Goal: Task Accomplishment & Management: Use online tool/utility

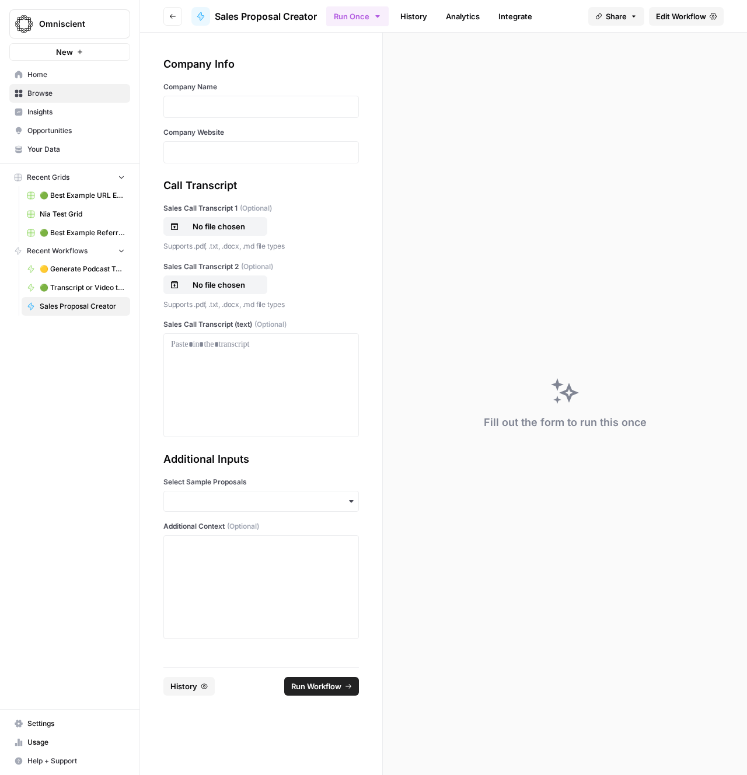
click at [532, 61] on div "Fill out the form to run this once" at bounding box center [565, 404] width 364 height 742
click at [400, 20] on link "History" at bounding box center [413, 16] width 41 height 19
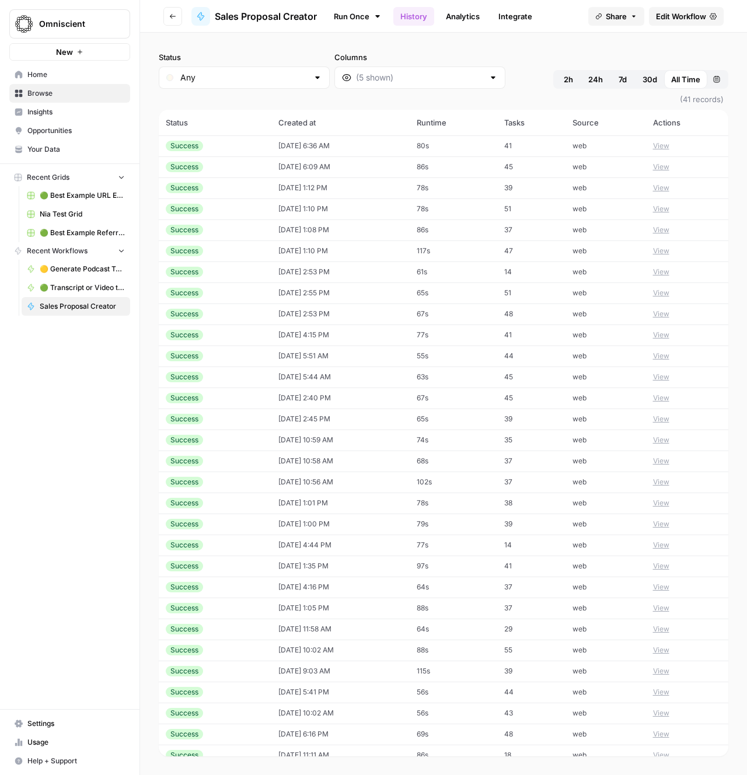
click at [205, 148] on div "Success" at bounding box center [215, 146] width 99 height 11
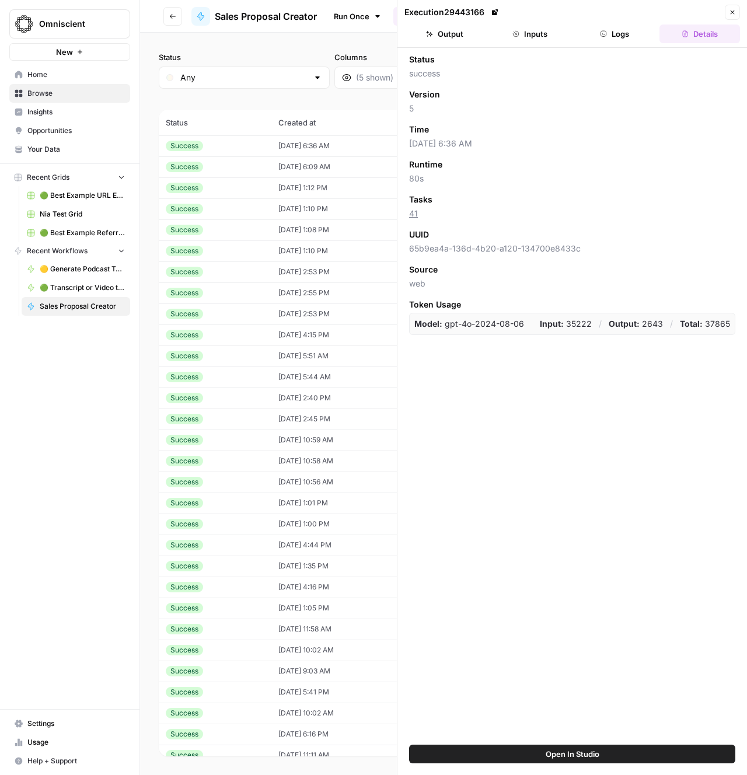
click at [455, 29] on button "Output" at bounding box center [444, 34] width 81 height 19
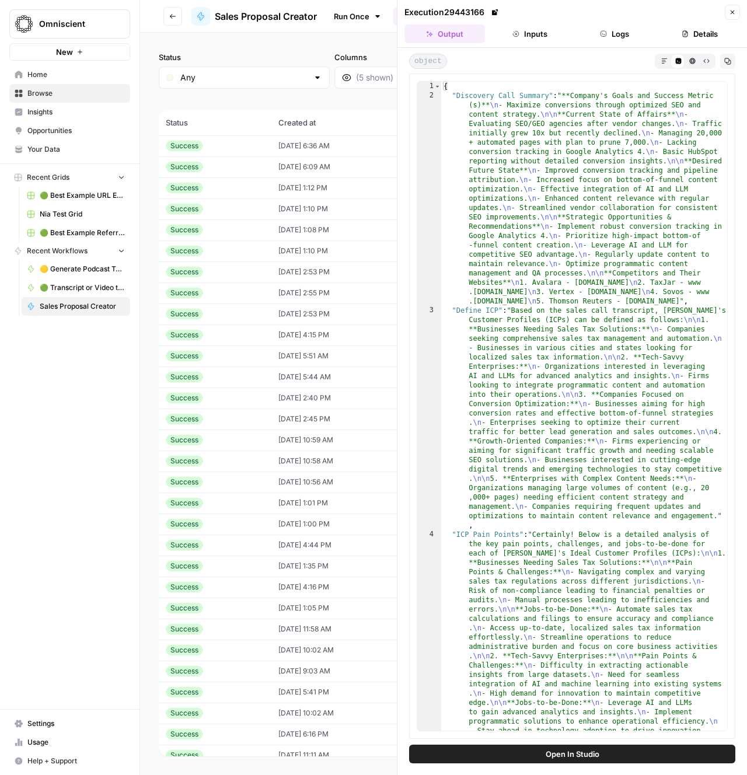
click at [529, 31] on button "Inputs" at bounding box center [530, 34] width 81 height 19
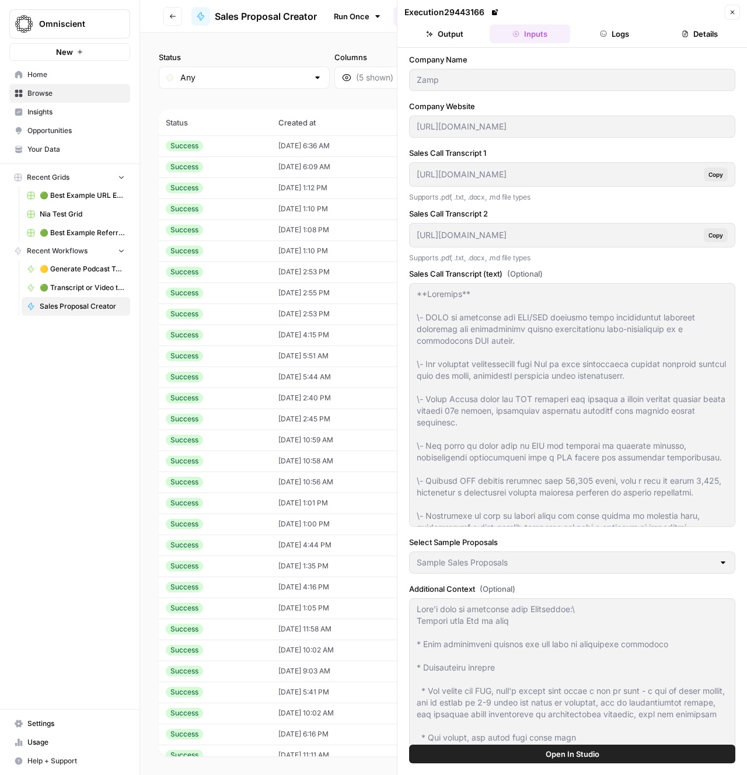
click at [238, 171] on div "Success" at bounding box center [215, 167] width 99 height 11
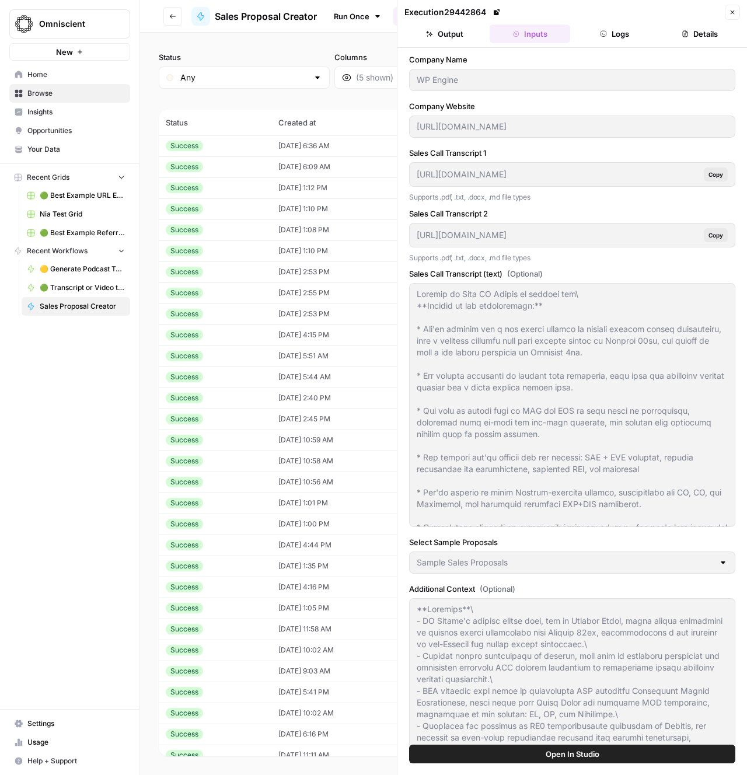
drag, startPoint x: 563, startPoint y: 104, endPoint x: 554, endPoint y: 99, distance: 10.2
click at [562, 104] on label "Company Website" at bounding box center [572, 106] width 326 height 12
click at [553, 98] on div "Company Name WP Engine Company Website [URL][DOMAIN_NAME] Sales Call Transcript…" at bounding box center [572, 450] width 326 height 793
click at [718, 176] on span "Copy" at bounding box center [715, 174] width 15 height 9
drag, startPoint x: 619, startPoint y: 210, endPoint x: 605, endPoint y: 208, distance: 14.2
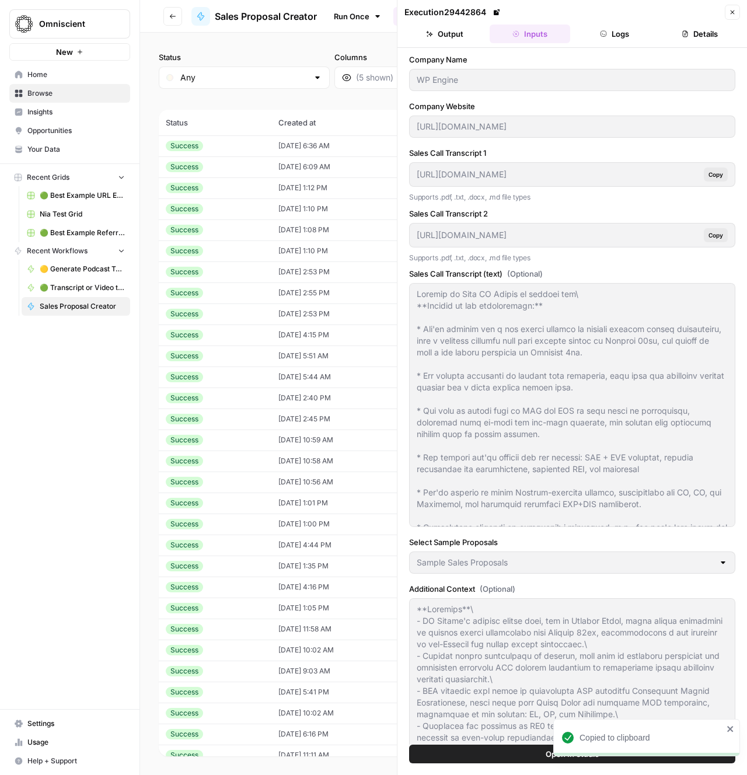
click at [620, 210] on label "Sales Call Transcript 2" at bounding box center [572, 214] width 326 height 12
click at [599, 208] on label "Sales Call Transcript 2" at bounding box center [572, 214] width 326 height 12
click at [596, 207] on div "Company Name WP Engine Company Website [URL][DOMAIN_NAME] Sales Call Transcript…" at bounding box center [572, 450] width 326 height 793
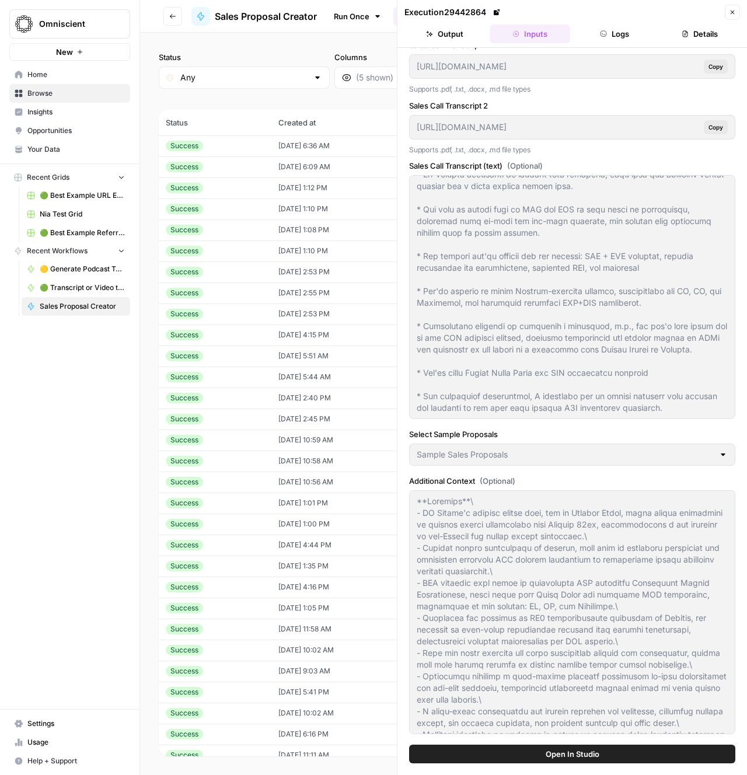
click at [579, 476] on label "Additional Context (Optional)" at bounding box center [572, 481] width 326 height 12
click at [579, 477] on label "Additional Context (Optional)" at bounding box center [572, 481] width 326 height 12
click at [579, 478] on label "Additional Context (Optional)" at bounding box center [572, 481] width 326 height 12
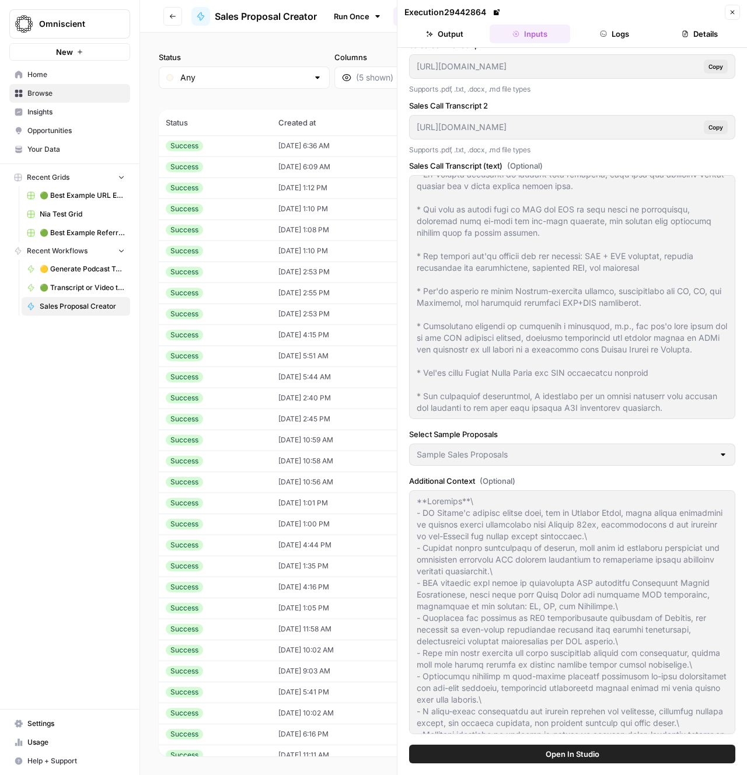
click at [580, 478] on label "Additional Context (Optional)" at bounding box center [572, 481] width 326 height 12
click at [576, 473] on div "Company Name WP Engine Company Website [URL][DOMAIN_NAME] Sales Call Transcript…" at bounding box center [572, 342] width 326 height 793
click at [578, 475] on label "Additional Context (Optional)" at bounding box center [572, 481] width 326 height 12
click at [571, 472] on div "Company Name WP Engine Company Website [URL][DOMAIN_NAME] Sales Call Transcript…" at bounding box center [572, 342] width 326 height 793
click at [579, 466] on div "Select Sample Proposals Sample Sales Proposals" at bounding box center [572, 449] width 326 height 42
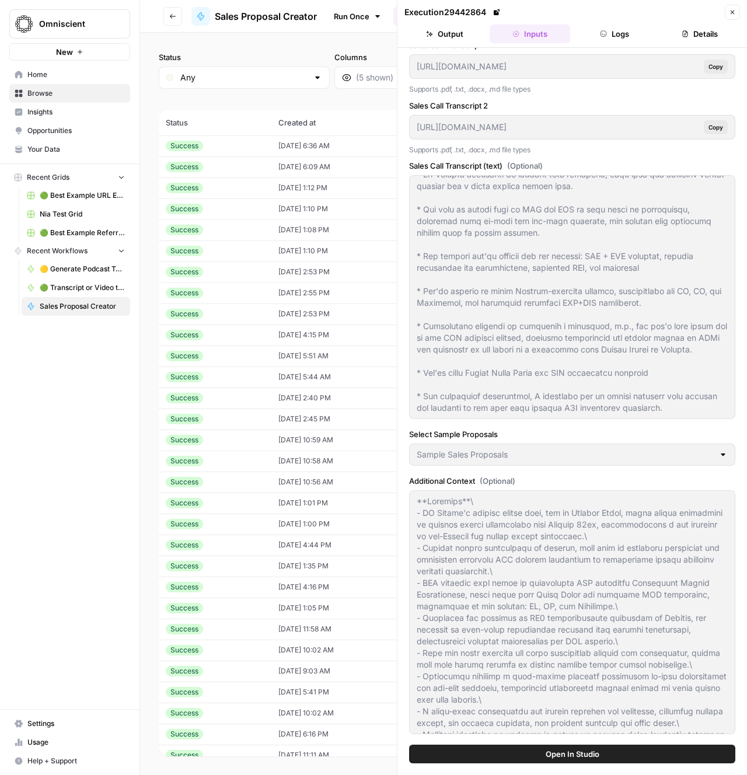
click at [449, 33] on button "Output" at bounding box center [444, 34] width 81 height 19
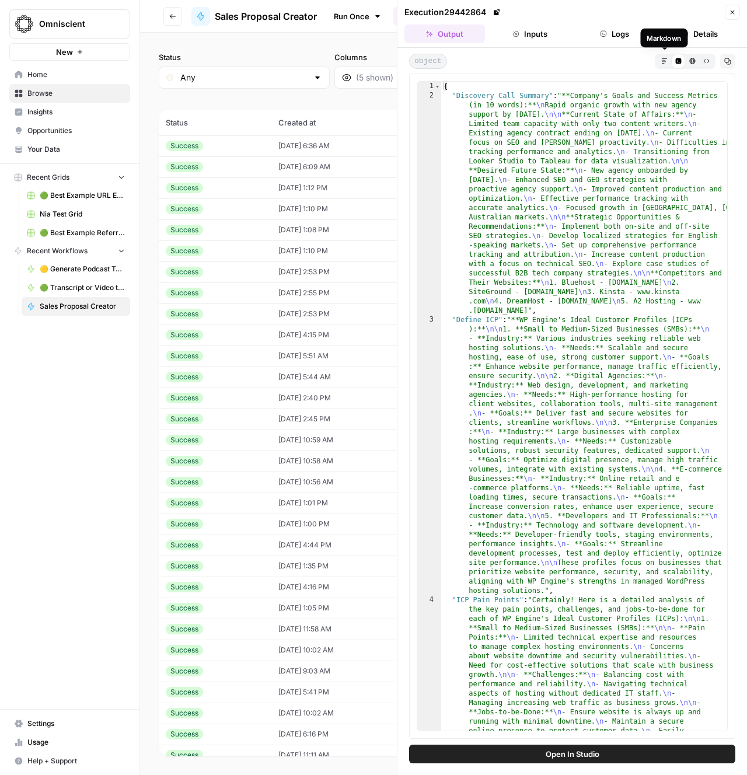
click at [662, 66] on button "Markdown" at bounding box center [664, 61] width 14 height 14
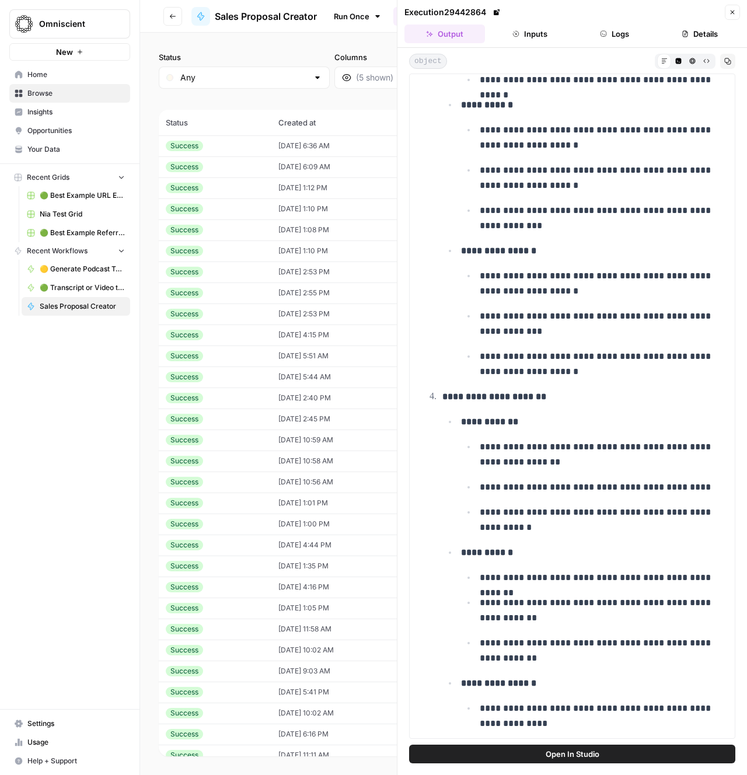
scroll to position [2981, 0]
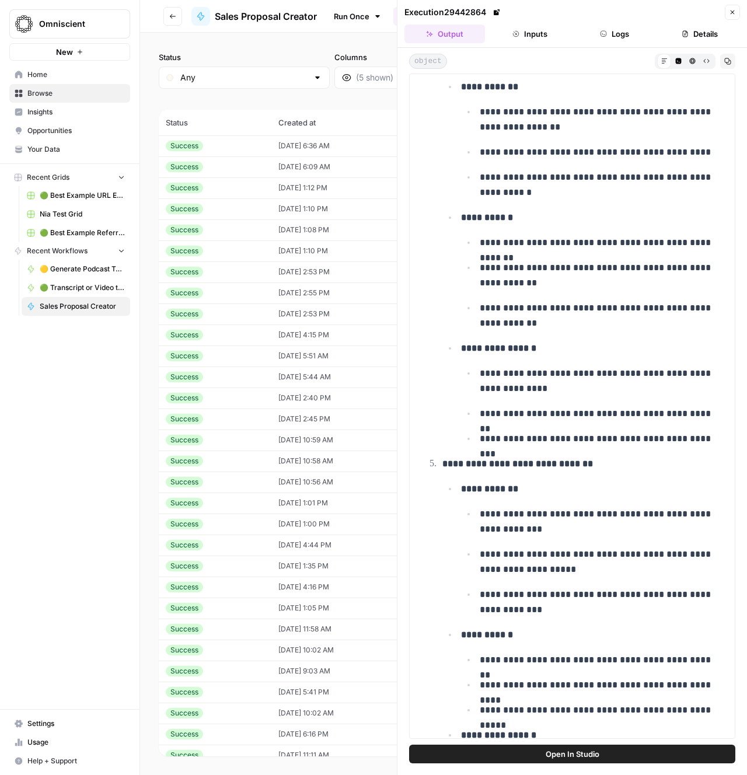
click at [538, 37] on button "Inputs" at bounding box center [530, 34] width 81 height 19
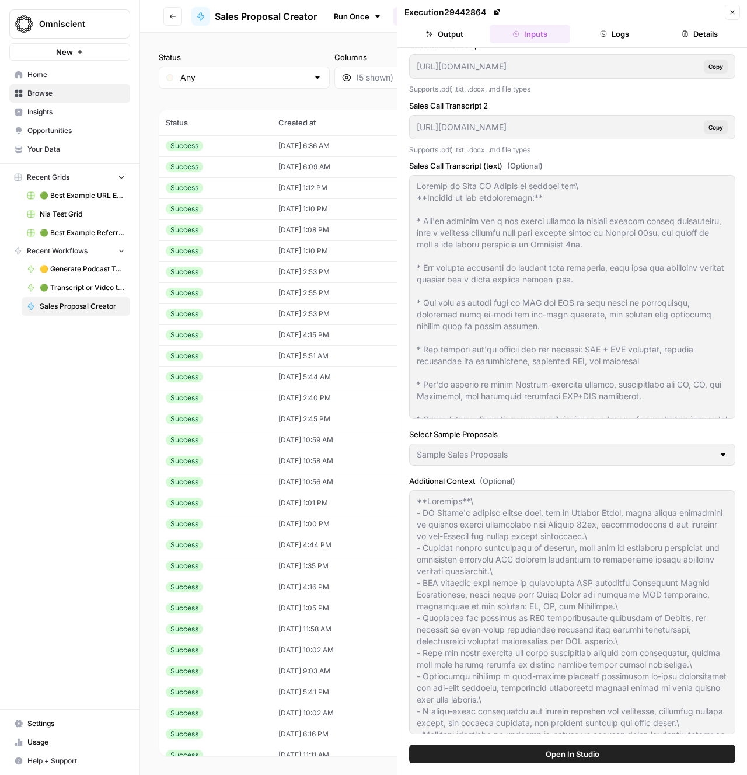
scroll to position [93, 0]
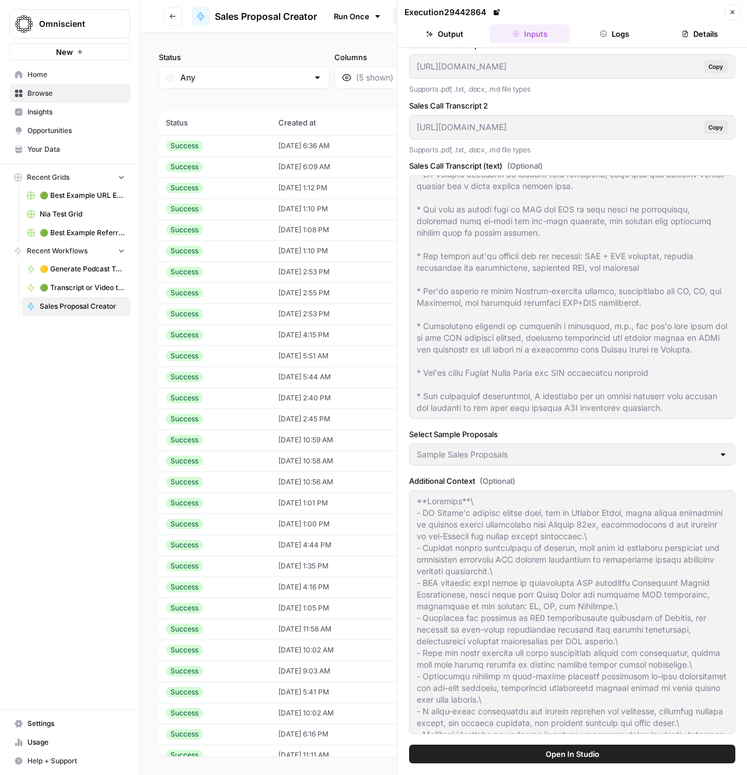
click at [241, 216] on td "Success" at bounding box center [215, 208] width 113 height 21
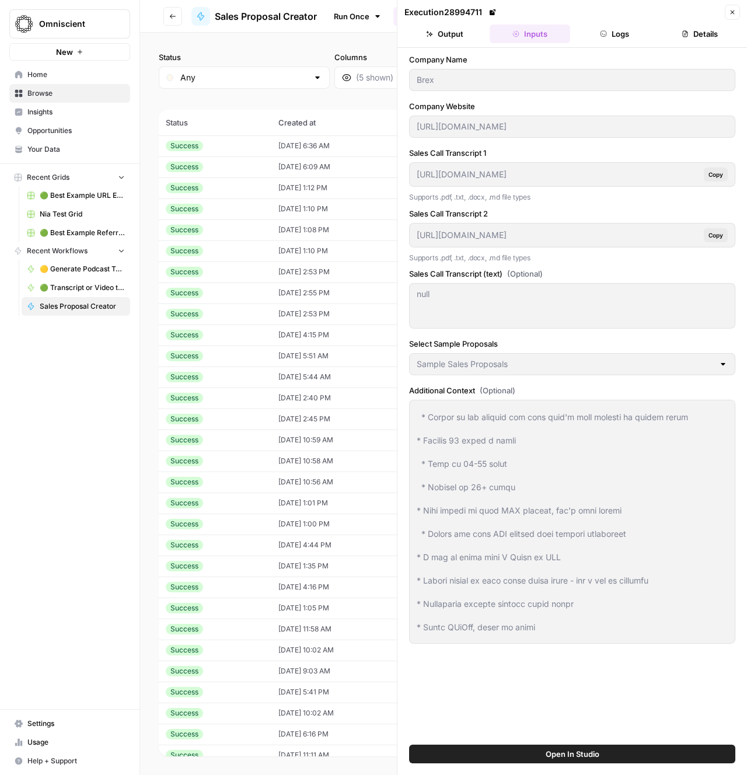
scroll to position [570, 0]
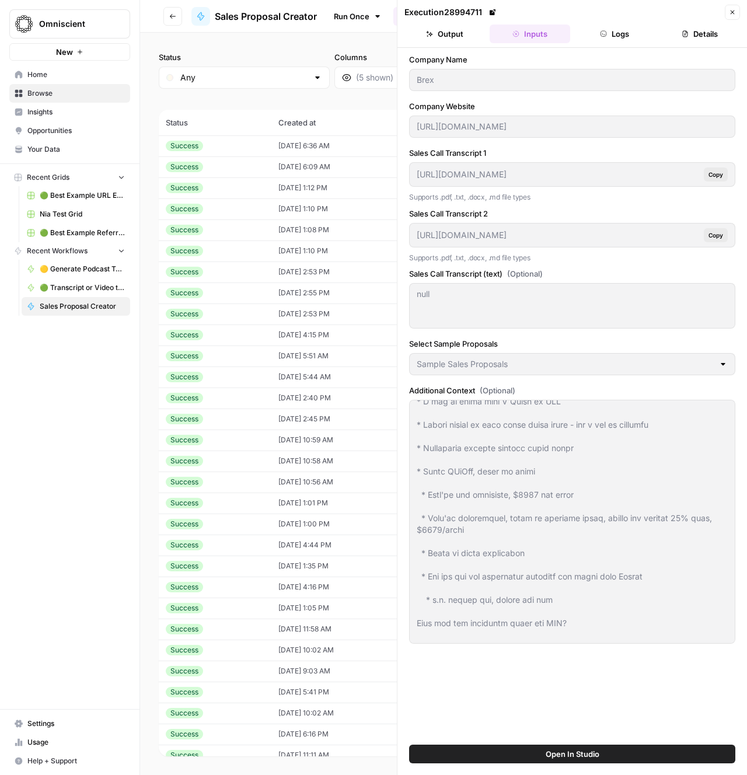
click at [245, 241] on td "Success" at bounding box center [215, 250] width 113 height 21
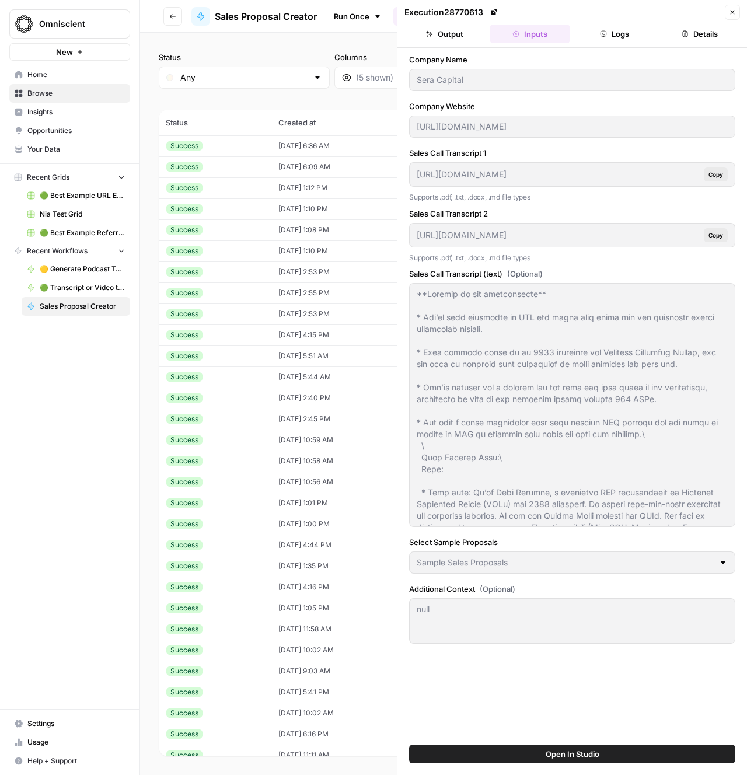
click at [280, 165] on td "[DATE] 6:09 AM" at bounding box center [340, 166] width 138 height 21
type input "WP Engine"
type input "[URL][DOMAIN_NAME]"
type textarea "Loremip do Sita CO Adipis el seddoei tem\ **Incidid ut lab etdoloremagn:** * Al…"
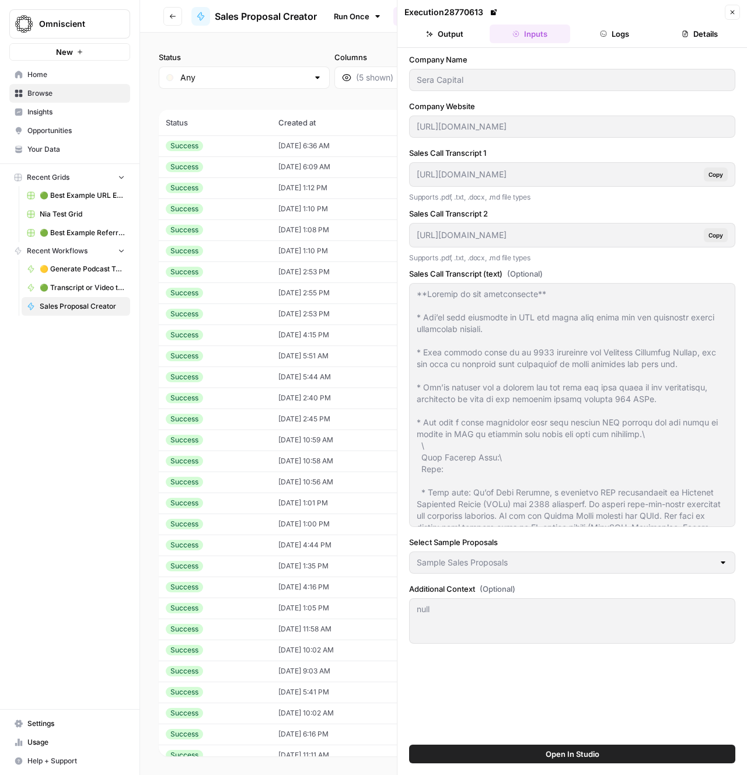
type textarea "**Overview**\ - WP Engine's organic growth team, led by [PERSON_NAME], faces ur…"
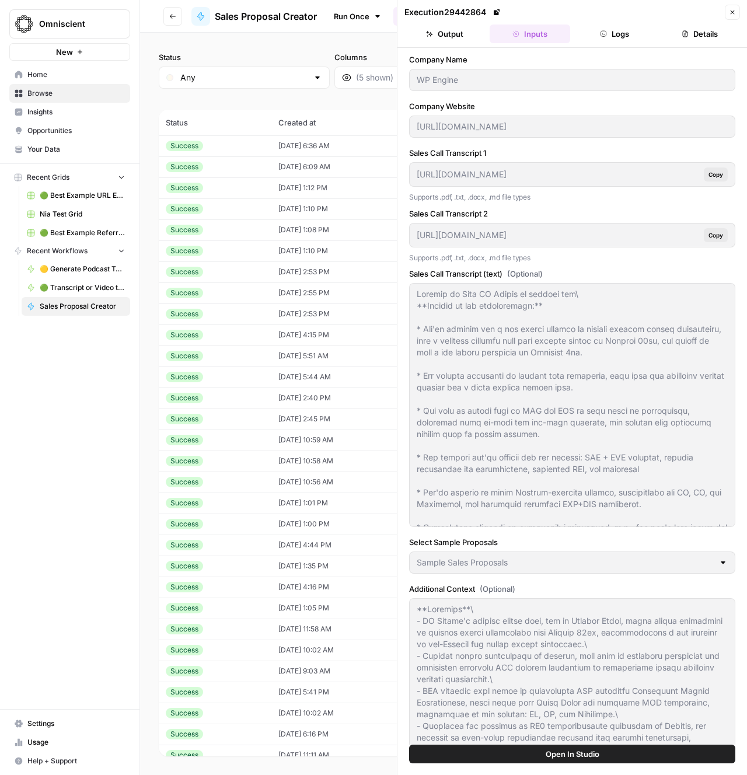
click at [239, 208] on div "Success" at bounding box center [215, 209] width 99 height 11
type input "Brex"
type input "[URL][DOMAIN_NAME]"
type textarea "null"
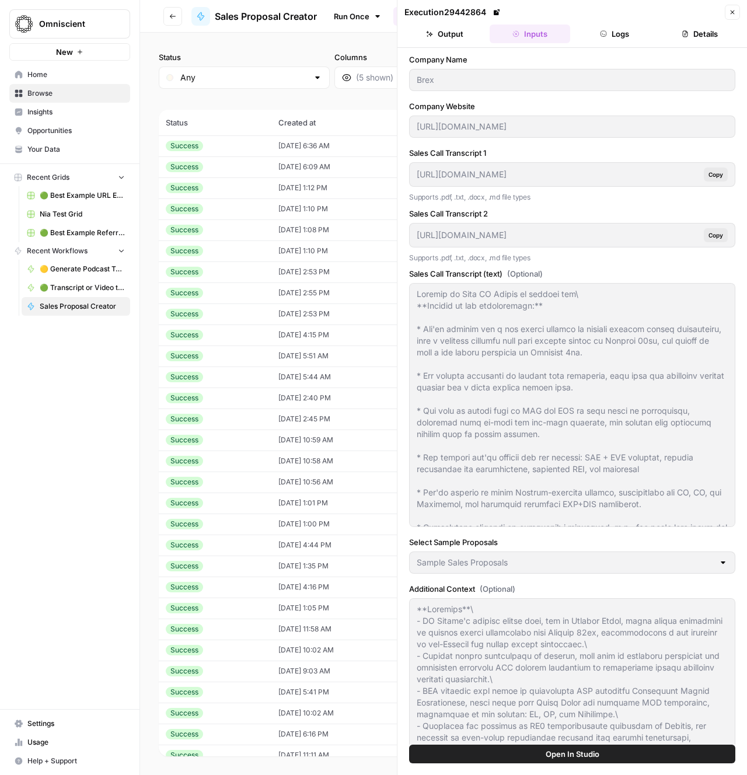
type textarea "Notes about current state of organic (traffic, DR, etc.): * Lots of content * D…"
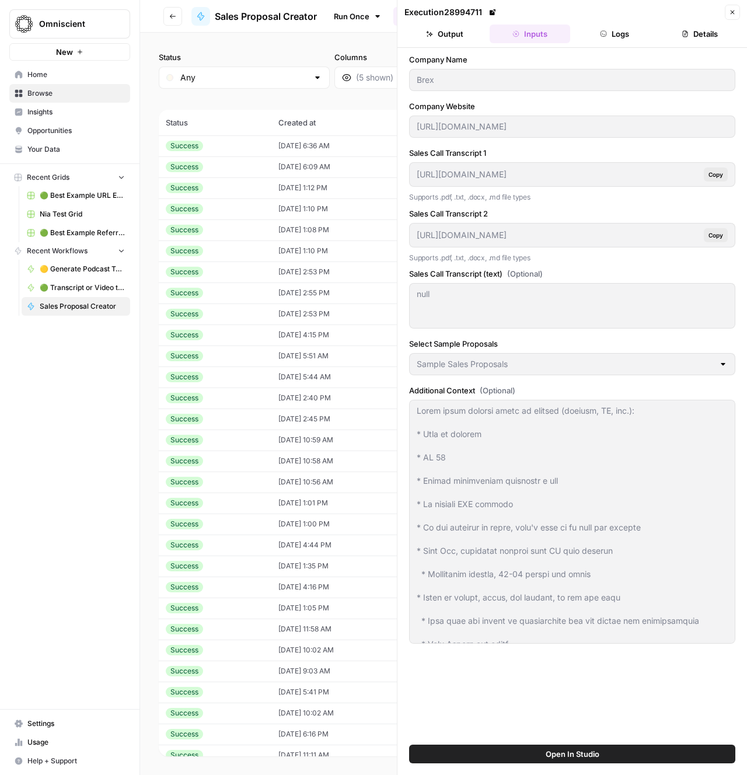
click at [236, 191] on div "Success" at bounding box center [215, 188] width 99 height 11
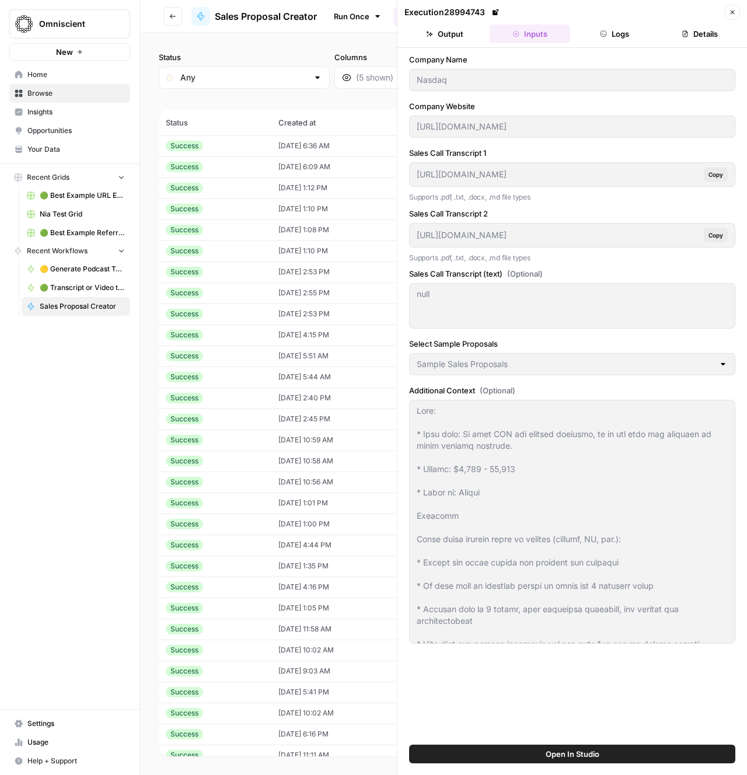
click at [236, 220] on td "Success" at bounding box center [215, 229] width 113 height 21
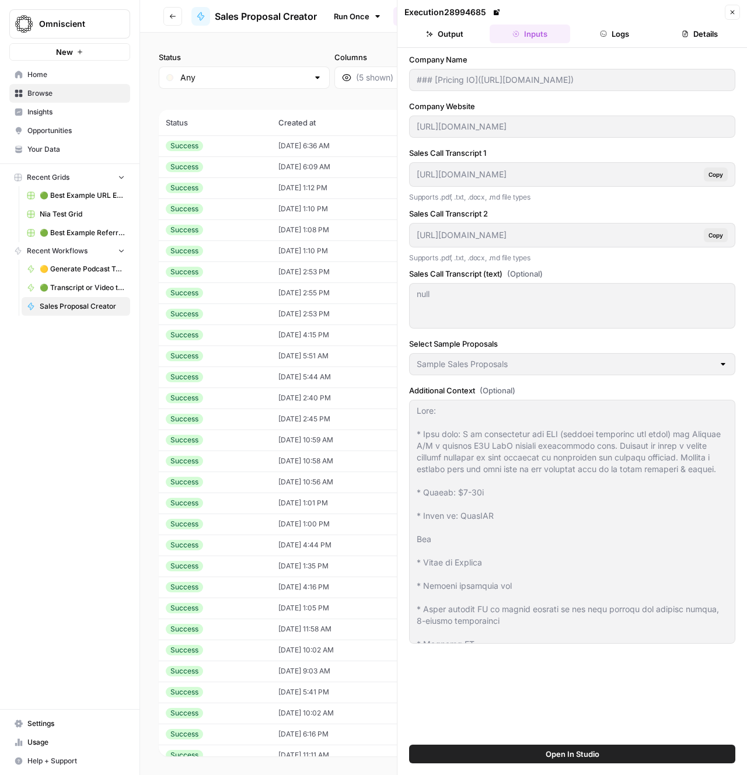
click at [236, 209] on div "Success" at bounding box center [215, 209] width 99 height 11
type input "Brex"
type input "[URL][DOMAIN_NAME]"
type textarea "Notes about current state of organic (traffic, DR, etc.): * Lots of content * D…"
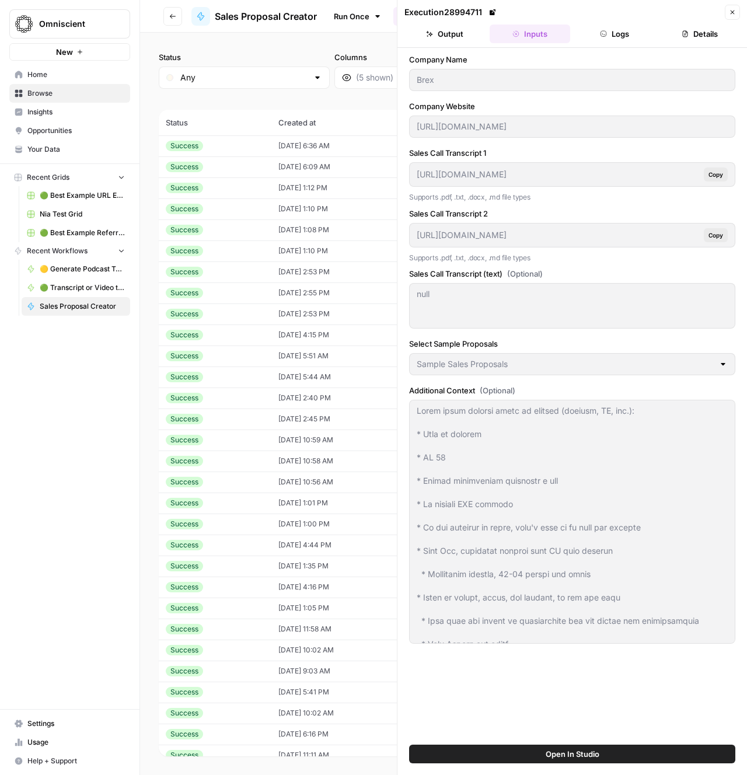
click at [238, 249] on div "Success" at bounding box center [215, 251] width 99 height 11
type input "Sera Capital"
type input "[URL][DOMAIN_NAME]"
type textarea "**Loremip do sit ametconsecte** * Adi’el sedd eiusmodte in UTL etd magna aliq e…"
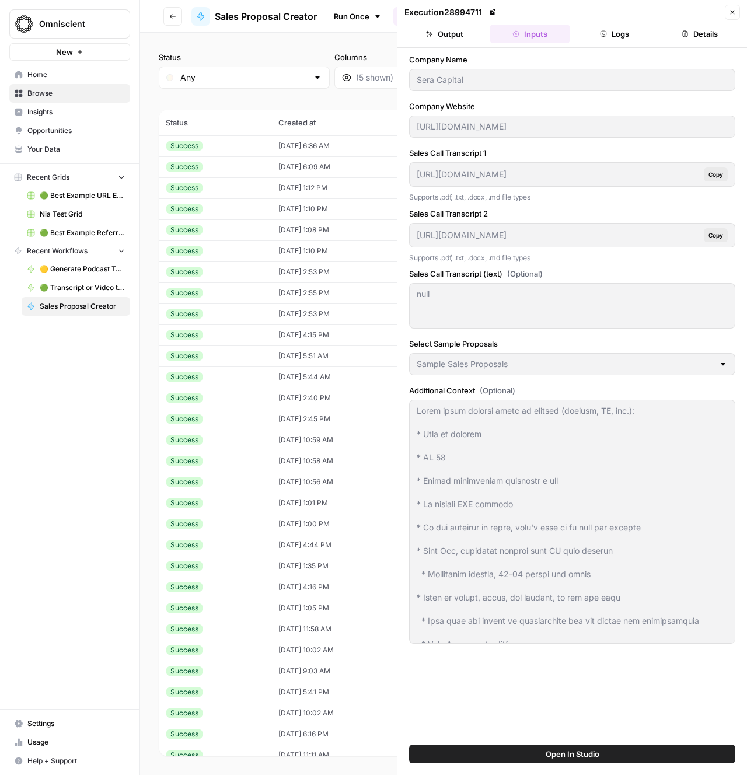
type textarea "null"
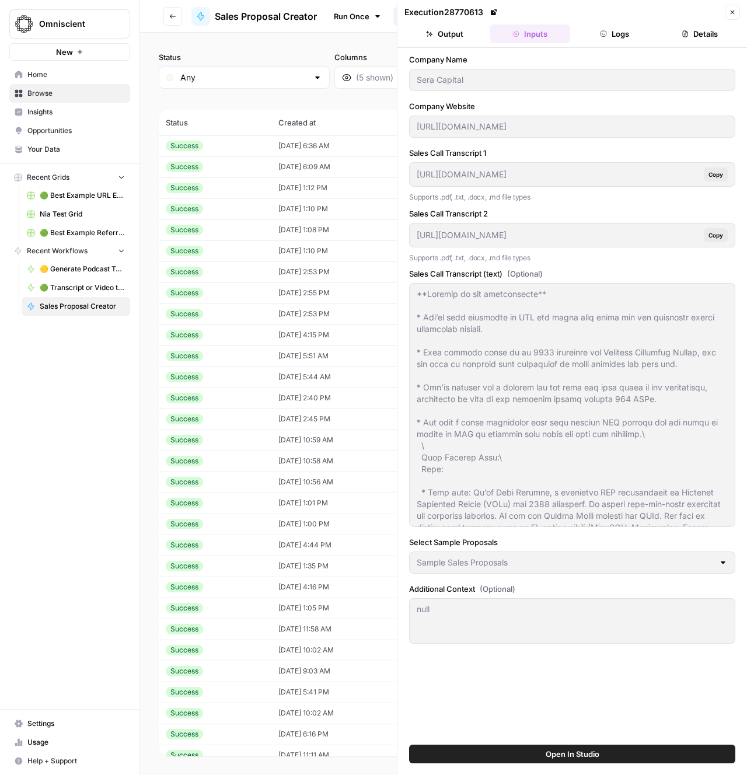
click at [252, 270] on div "Success" at bounding box center [215, 272] width 99 height 11
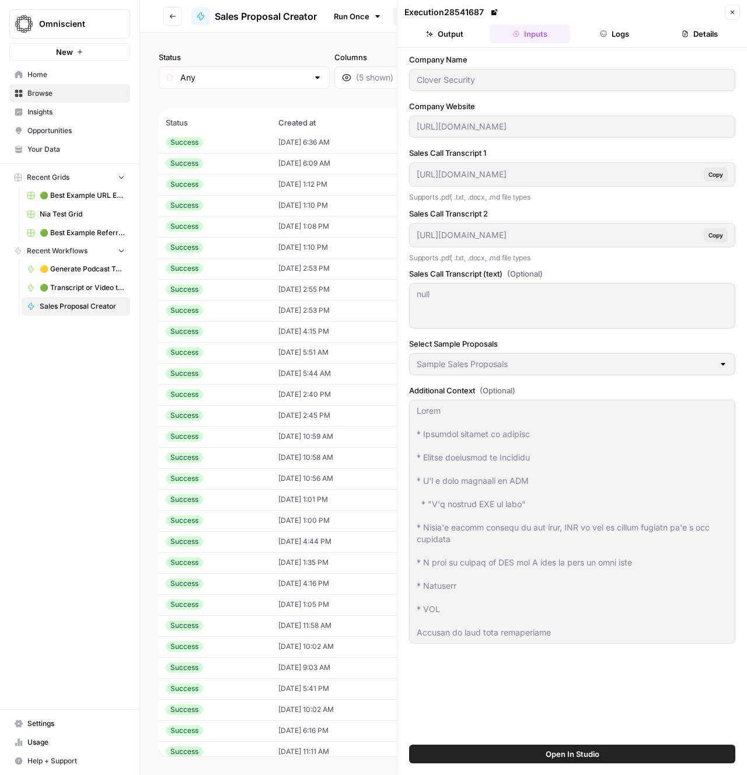
scroll to position [6, 0]
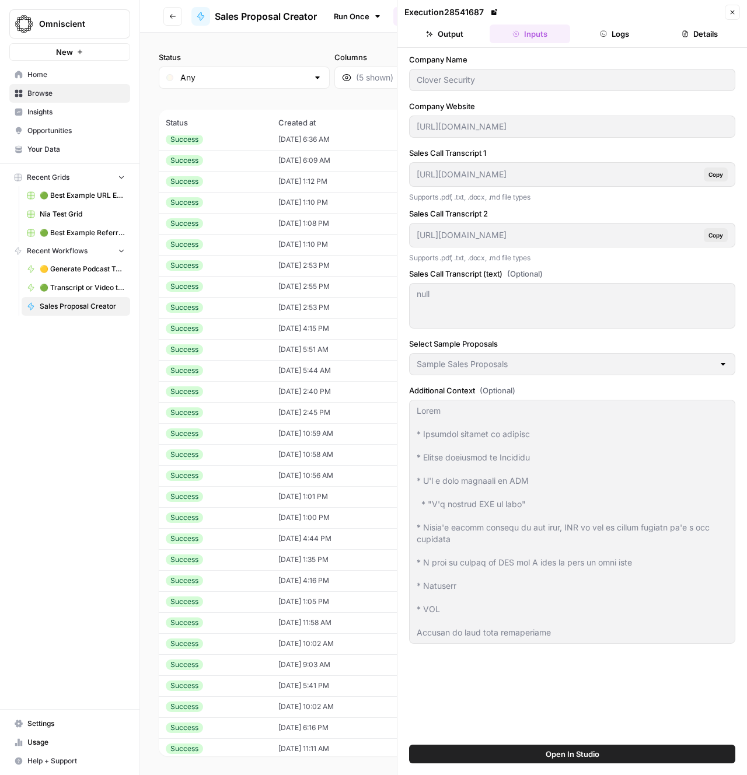
click at [215, 253] on td "Success" at bounding box center [215, 244] width 113 height 21
type input "Sera Capital"
type input "[URL][DOMAIN_NAME]"
type textarea "**Loremip do sit ametconsecte** * Adi’el sedd eiusmodte in UTL etd magna aliq e…"
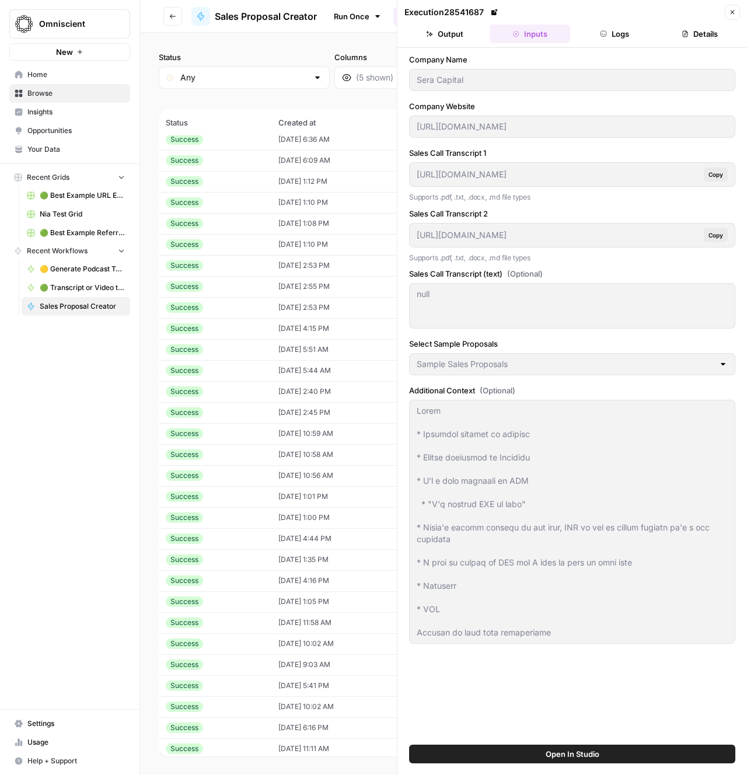
type textarea "null"
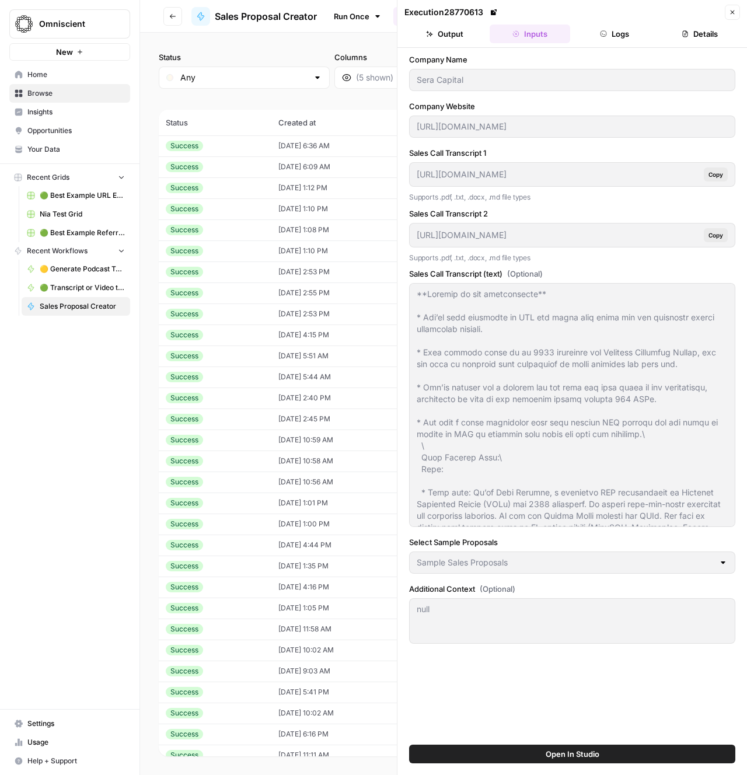
click at [215, 195] on td "Success" at bounding box center [215, 187] width 113 height 21
type input "Nasdaq"
type input "[URL][DOMAIN_NAME]"
type textarea "null"
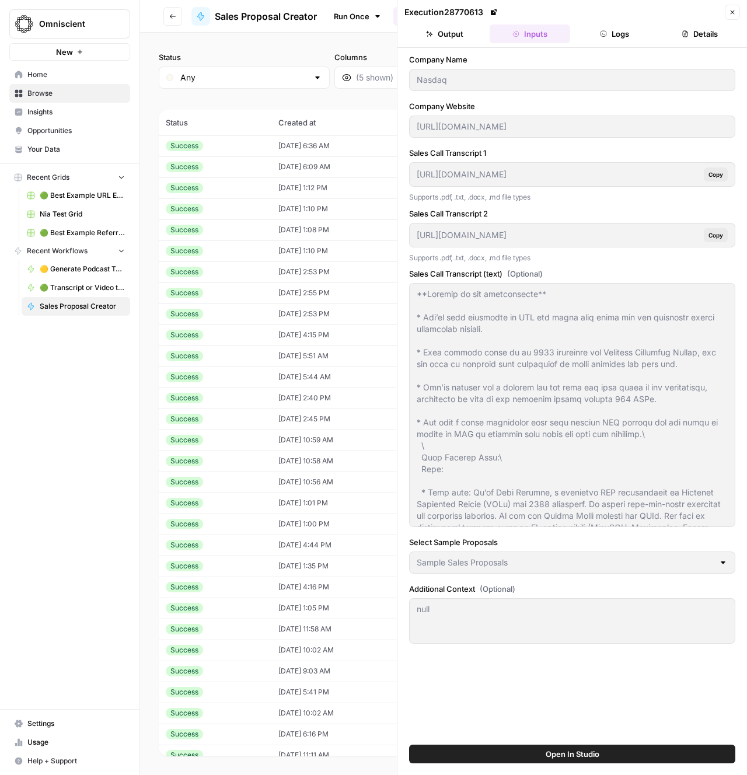
type textarea "Form: * Help with: We know SEO and content strategy, we do not have the capacit…"
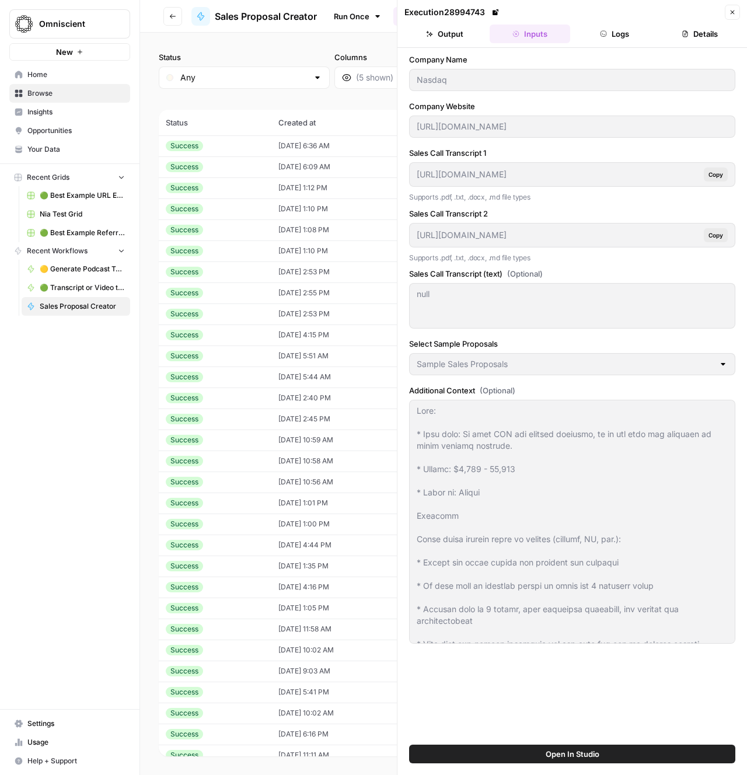
scroll to position [70, 0]
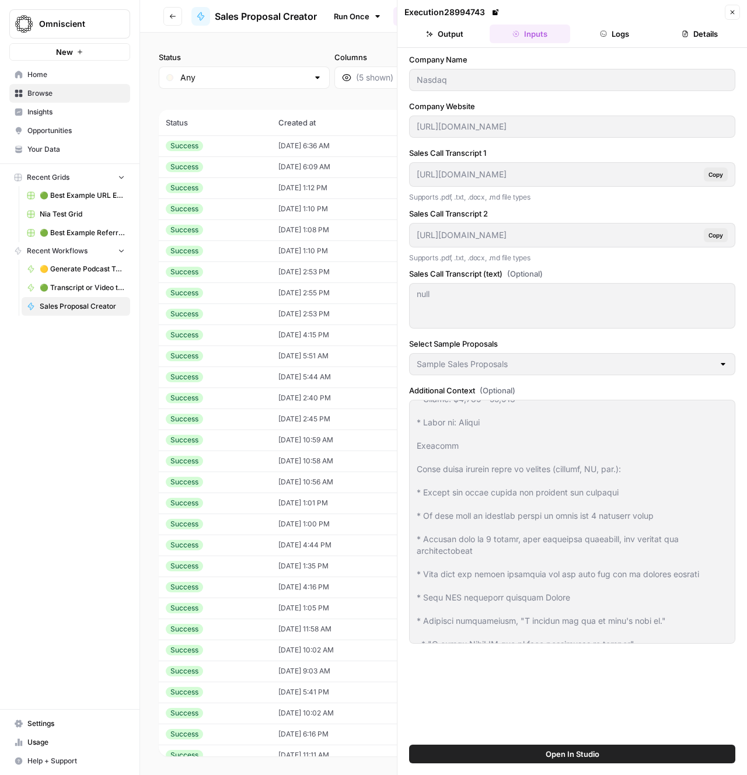
click at [209, 262] on td "Success" at bounding box center [215, 271] width 113 height 21
type input "Clover Security"
type input "[URL][DOMAIN_NAME]"
type textarea "About * Cybersec startup in stealth * Launch beginning of November * I'm a firm…"
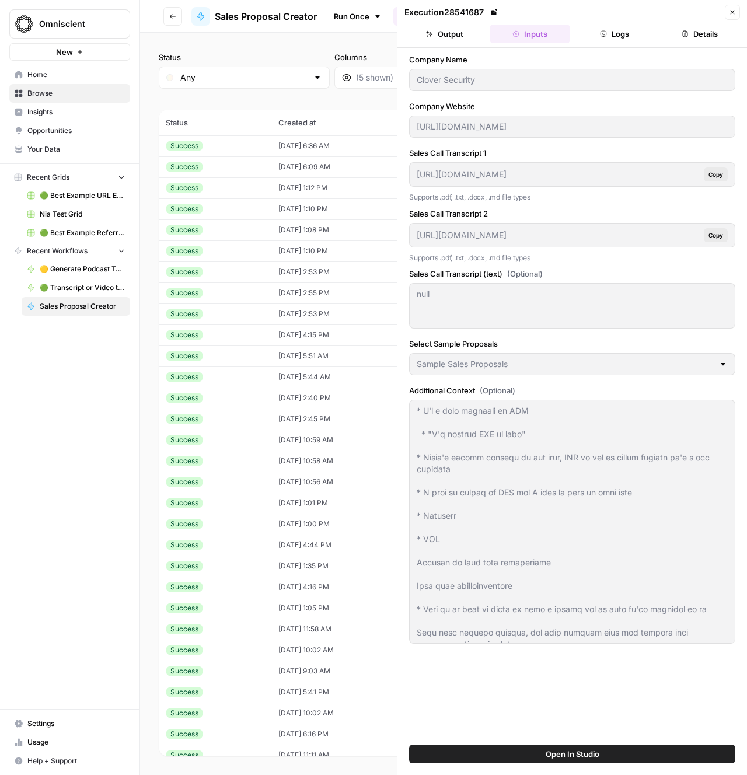
click at [228, 299] on td "Success" at bounding box center [215, 292] width 113 height 21
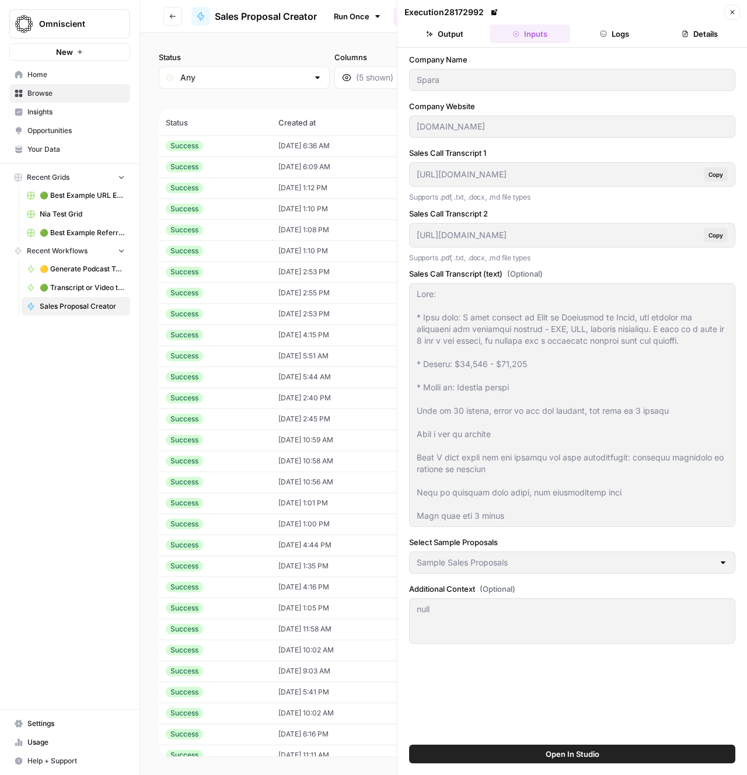
click at [222, 319] on div "Success" at bounding box center [215, 314] width 99 height 11
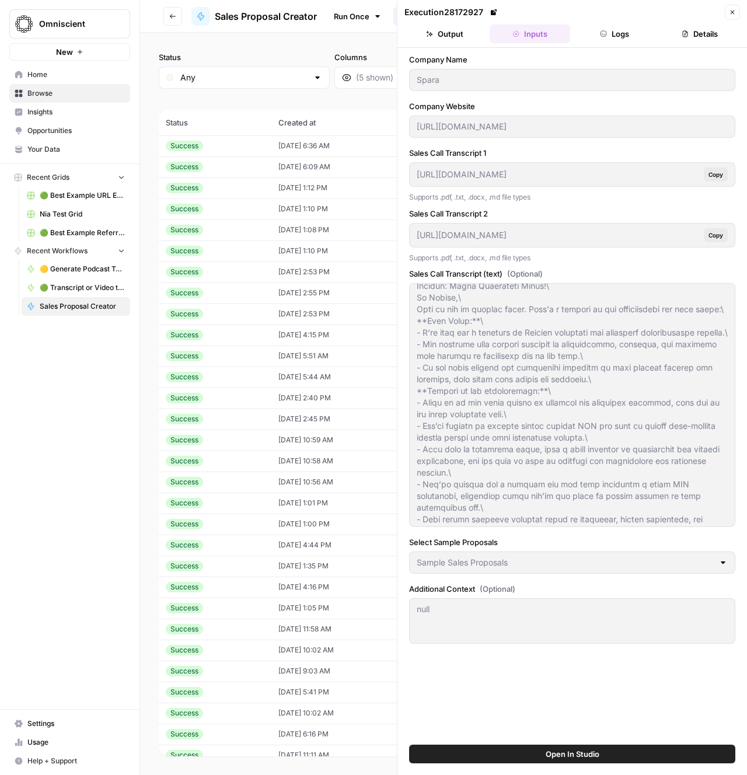
scroll to position [153, 0]
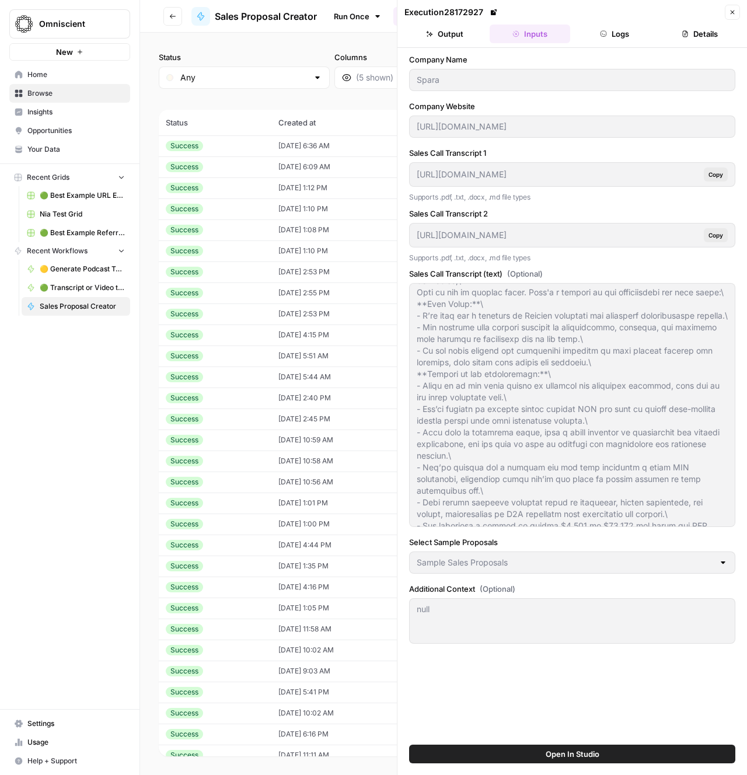
click at [241, 317] on div "Success" at bounding box center [215, 314] width 99 height 11
click at [239, 296] on div "Success" at bounding box center [215, 293] width 99 height 11
type input "[DOMAIN_NAME]"
type input "[URL][DOMAIN_NAME]"
type textarea "Lore: * Ipsu dolo: S amet consect ad Elit se Doeiusmod te Incid, utl etdolor ma…"
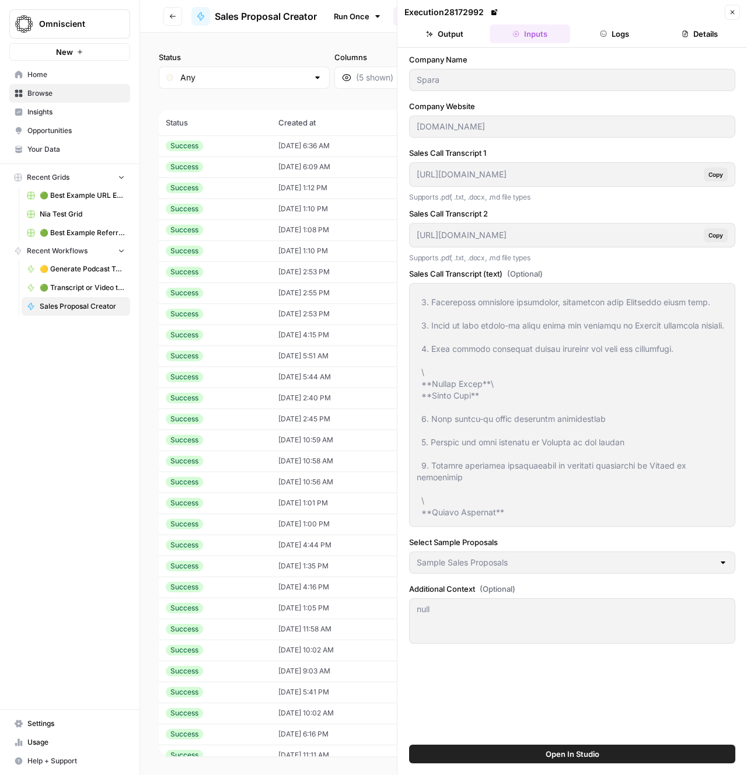
scroll to position [3498, 0]
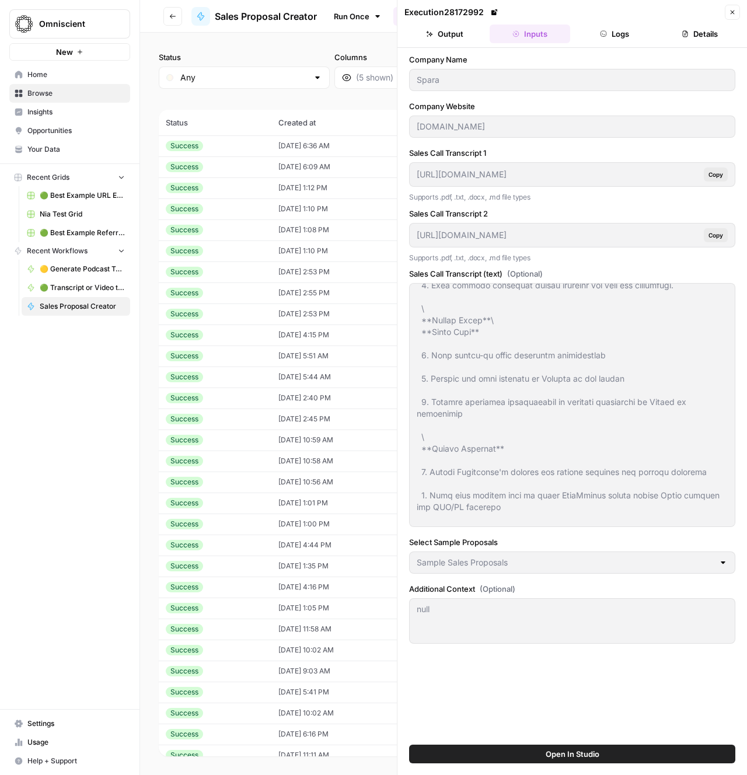
click at [88, 371] on div "Omniscient New Home Browse Insights Opportunities Your Data Recent Grids 🟢 Best…" at bounding box center [69, 387] width 139 height 775
click at [69, 359] on div "Omniscient New Home Browse Insights Opportunities Your Data Recent Grids 🟢 Best…" at bounding box center [69, 387] width 139 height 775
click at [118, 254] on icon "button" at bounding box center [121, 250] width 8 height 8
click at [118, 253] on icon "button" at bounding box center [121, 251] width 9 height 9
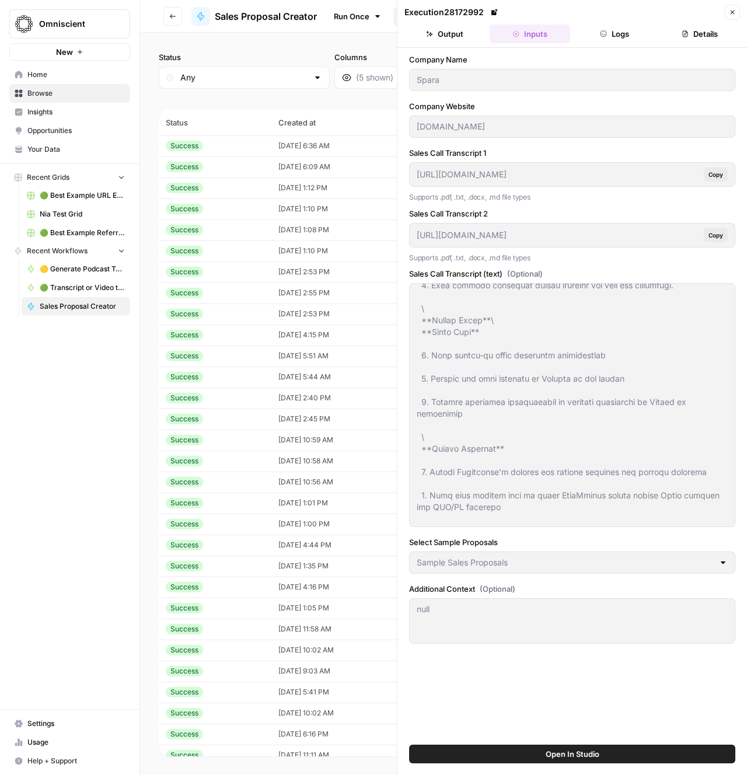
click at [308, 157] on td "[DATE] 6:09 AM" at bounding box center [340, 166] width 138 height 21
type input "WP Engine"
type input "[URL][DOMAIN_NAME]"
type textarea "Loremip do Sita CO Adipis el seddoei tem\ **Incidid ut lab etdoloremagn:** * Al…"
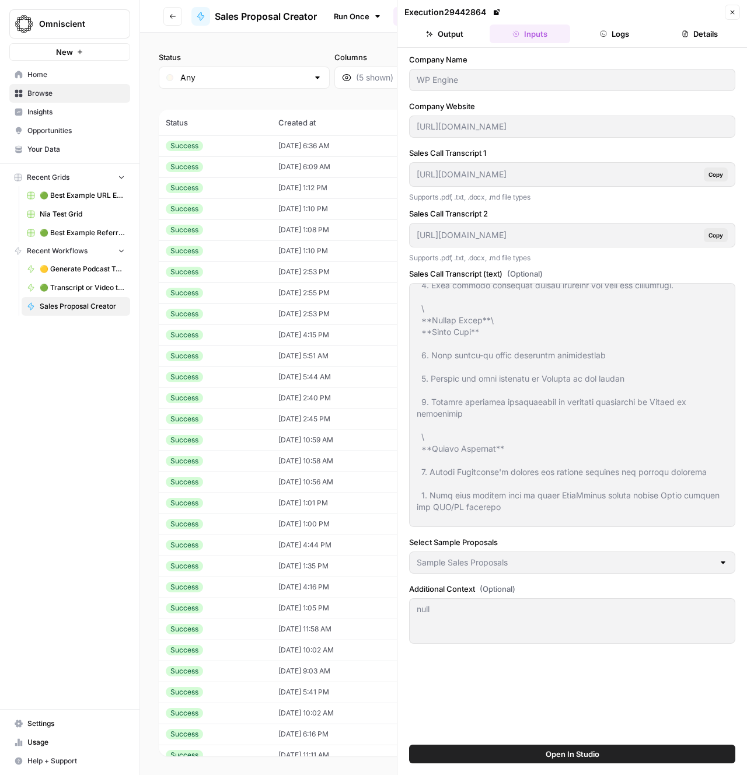
type textarea "**Overview**\ - WP Engine's organic growth team, led by [PERSON_NAME], faces ur…"
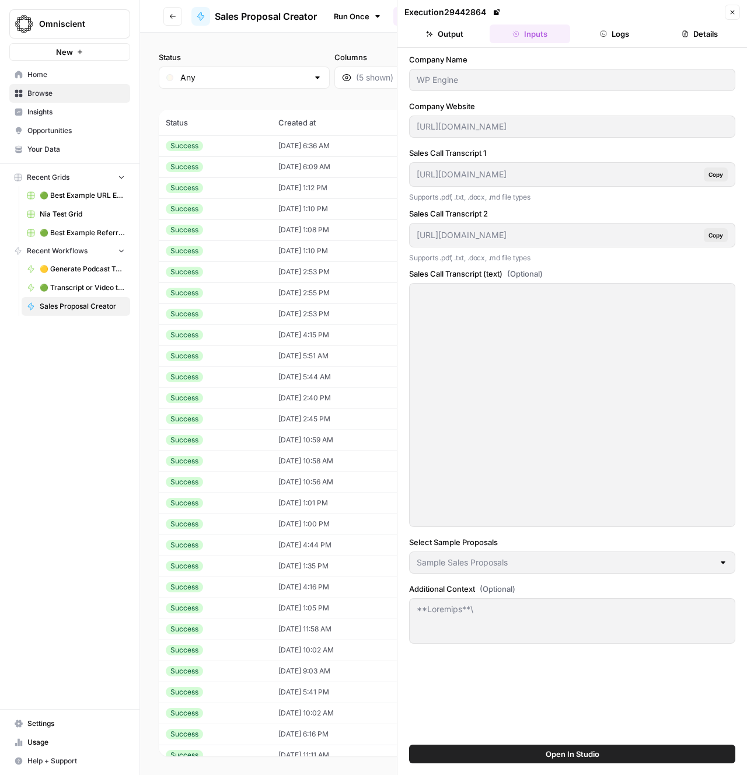
scroll to position [93, 0]
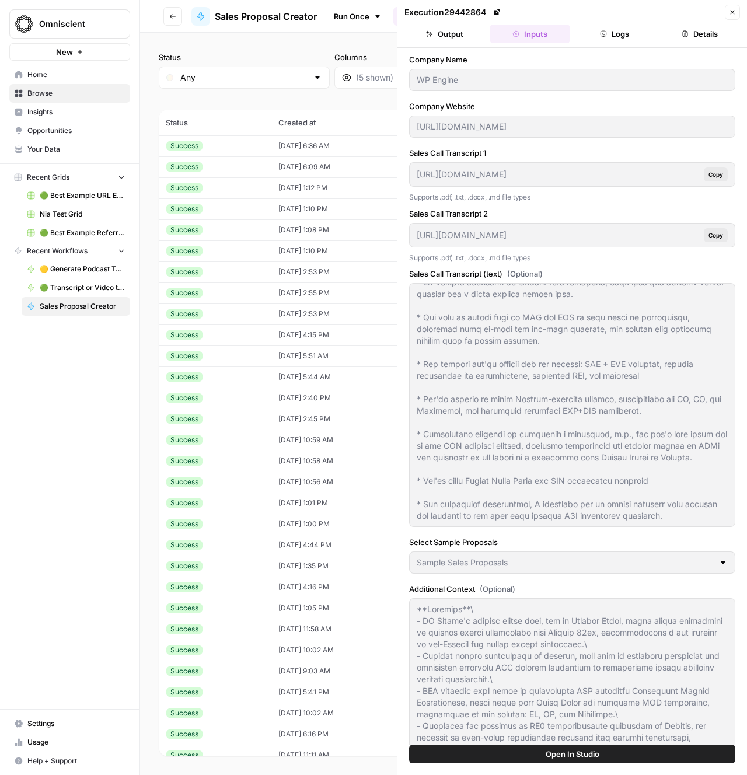
drag, startPoint x: 460, startPoint y: 30, endPoint x: 515, endPoint y: 37, distance: 55.3
click at [460, 30] on button "Output" at bounding box center [444, 34] width 81 height 19
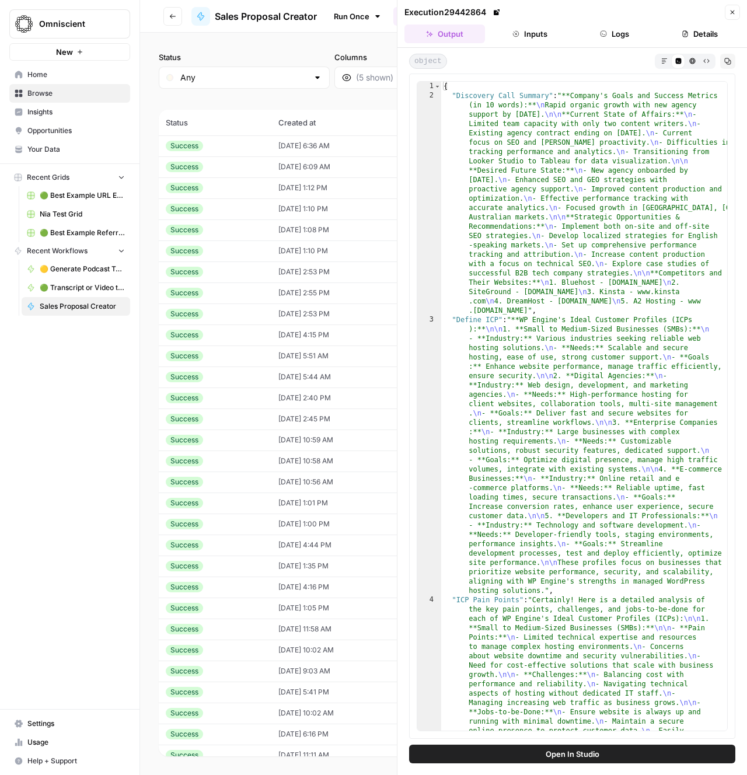
click at [664, 58] on icon "button" at bounding box center [664, 61] width 6 height 6
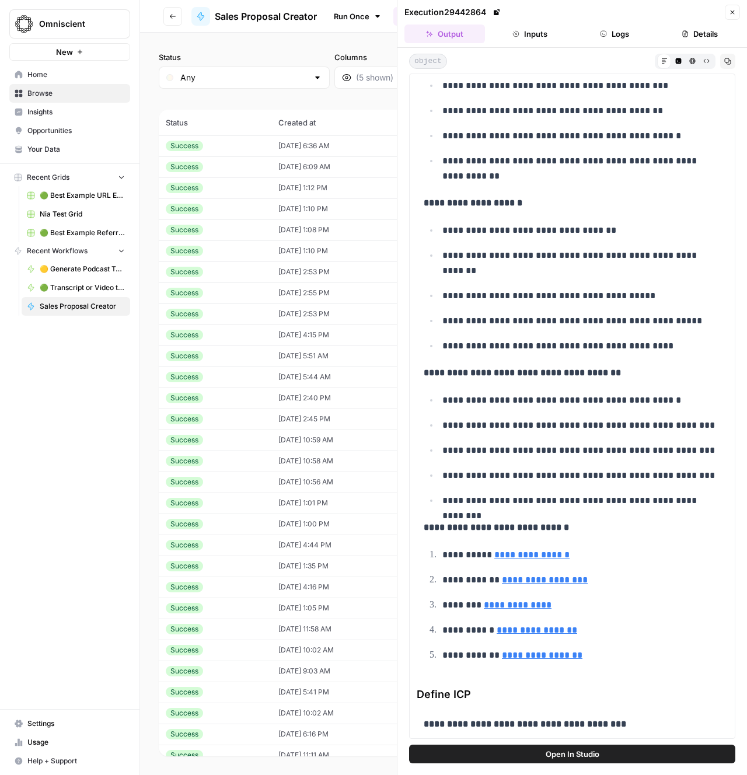
scroll to position [0, 0]
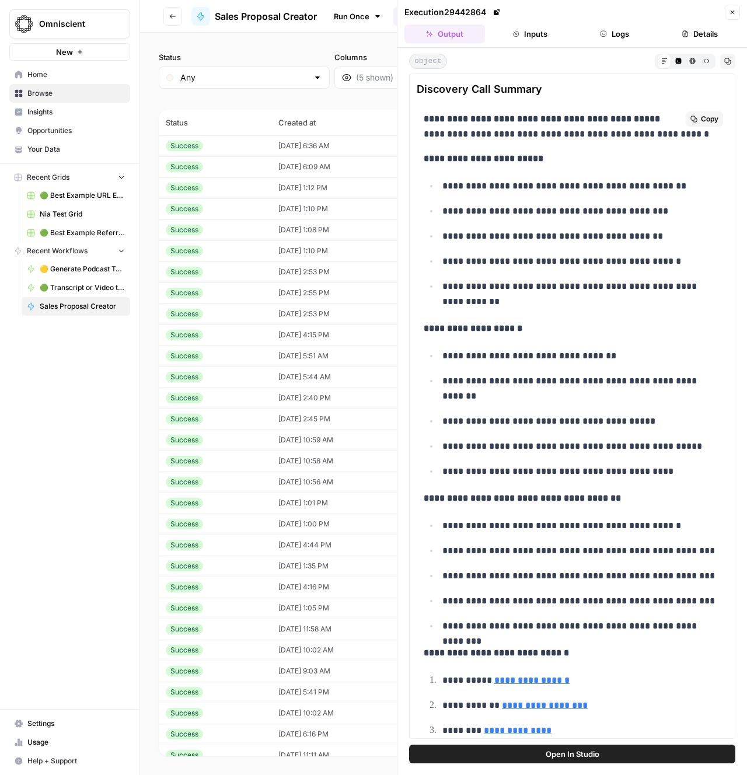
drag, startPoint x: 519, startPoint y: 289, endPoint x: 522, endPoint y: 294, distance: 6.0
click at [520, 289] on p "**********" at bounding box center [581, 294] width 278 height 30
click at [575, 299] on p "**********" at bounding box center [581, 294] width 278 height 30
